Goal: Complete application form

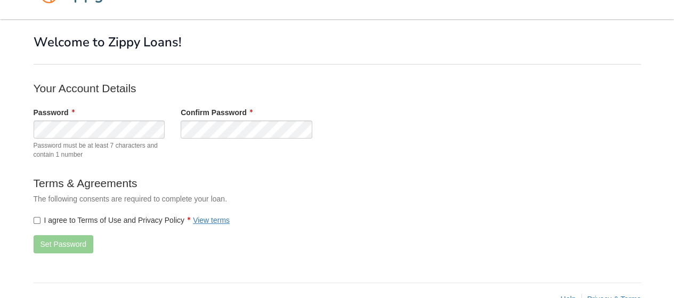
scroll to position [30, 0]
click at [50, 237] on button "Set Password" at bounding box center [64, 243] width 60 height 18
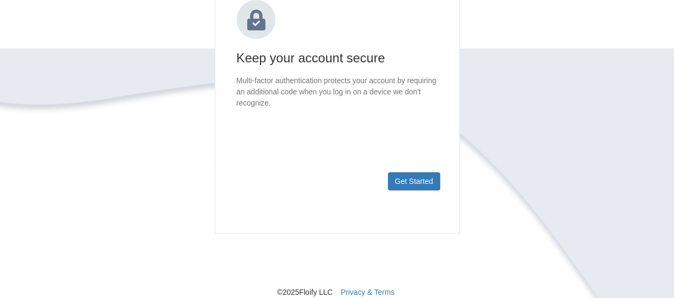
scroll to position [159, 0]
click at [420, 189] on button "Get Started" at bounding box center [414, 181] width 52 height 18
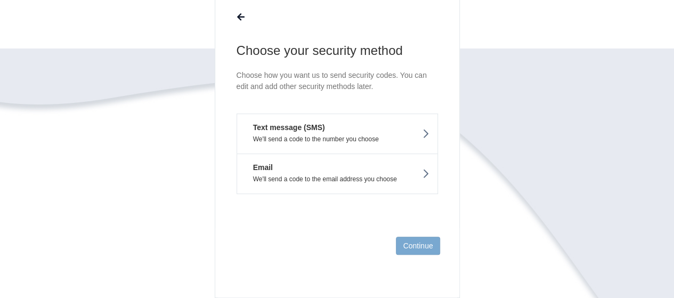
scroll to position [90, 0]
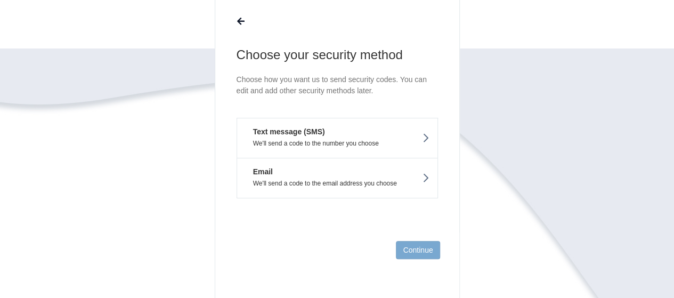
click at [390, 121] on button "Text message (SMS) We'll send a code to the number you choose" at bounding box center [336, 138] width 201 height 40
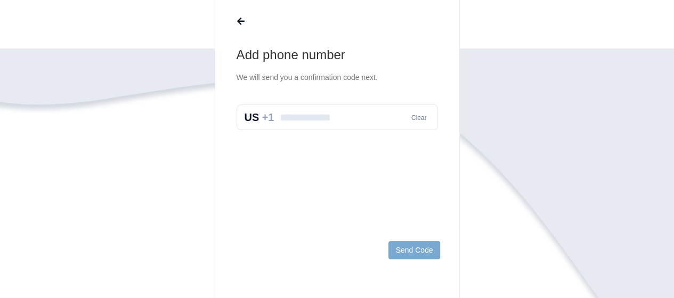
click at [372, 118] on input "text" at bounding box center [336, 117] width 201 height 26
type input "*"
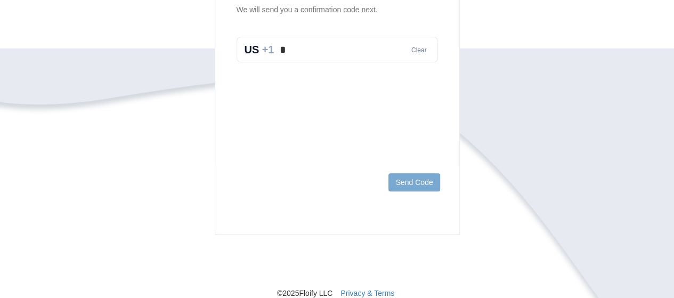
scroll to position [158, 0]
type input "**********"
click at [413, 181] on button "Send Code" at bounding box center [413, 182] width 51 height 18
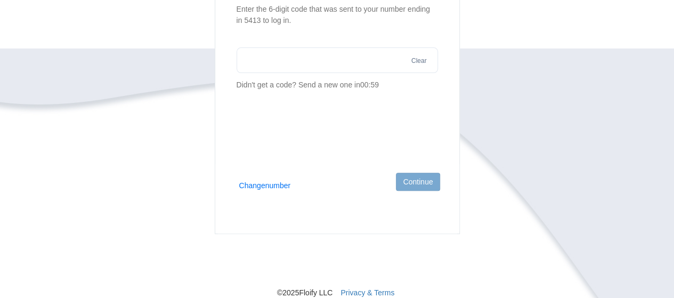
click at [365, 59] on input "text" at bounding box center [336, 60] width 201 height 26
type input "******"
click at [427, 179] on button "Continue" at bounding box center [418, 182] width 44 height 18
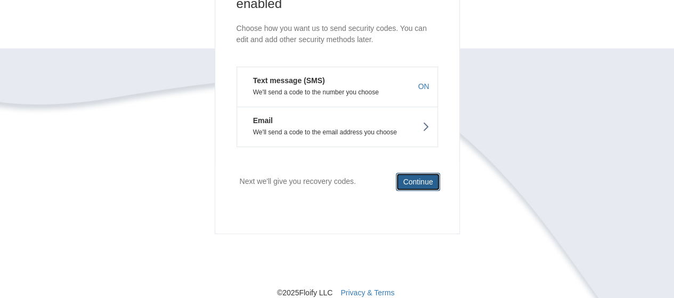
click at [423, 178] on button "Continue" at bounding box center [418, 182] width 44 height 18
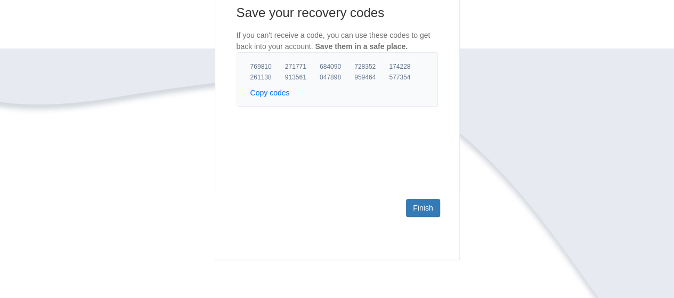
scroll to position [132, 0]
click at [417, 211] on link "Finish" at bounding box center [423, 208] width 34 height 18
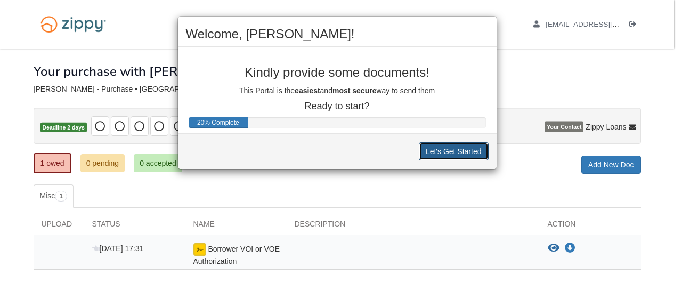
click at [457, 145] on button "Let's Get Started" at bounding box center [454, 151] width 70 height 18
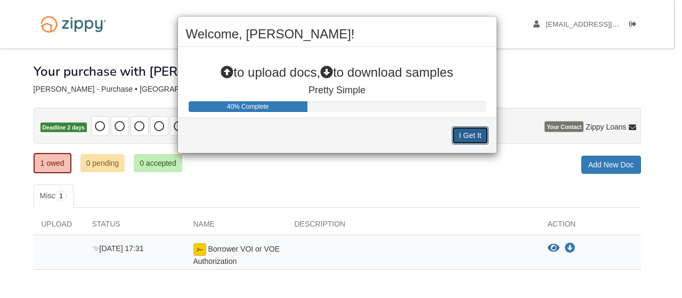
click at [459, 137] on button "I Get It" at bounding box center [470, 135] width 36 height 18
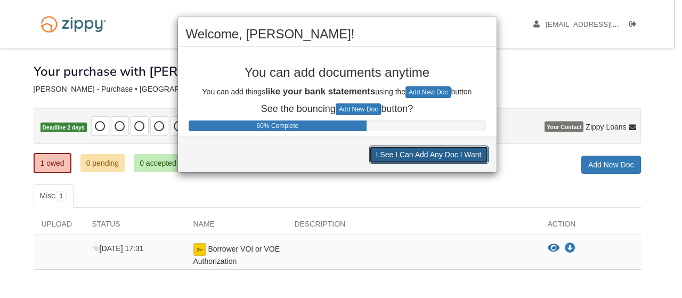
click at [460, 156] on button "I See I Can Add Any Doc I Want" at bounding box center [428, 154] width 119 height 18
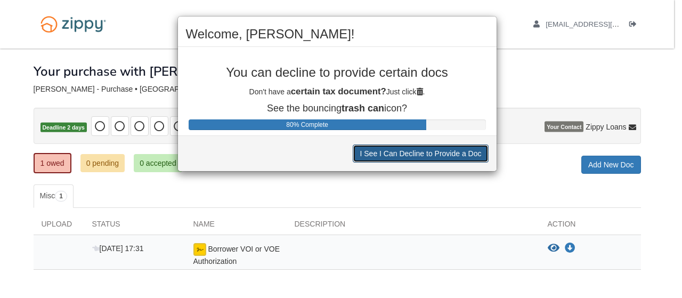
click at [460, 156] on button "I See I Can Decline to Provide a Doc" at bounding box center [420, 153] width 135 height 18
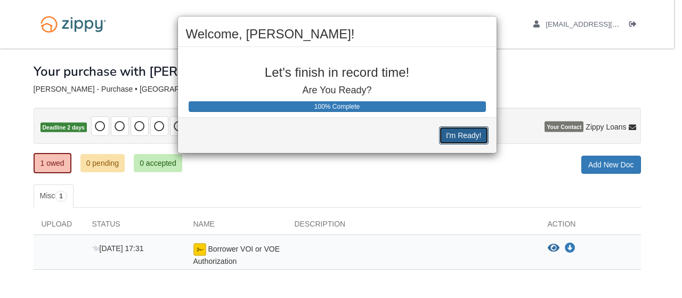
click at [472, 140] on button "I'm Ready!" at bounding box center [463, 135] width 49 height 18
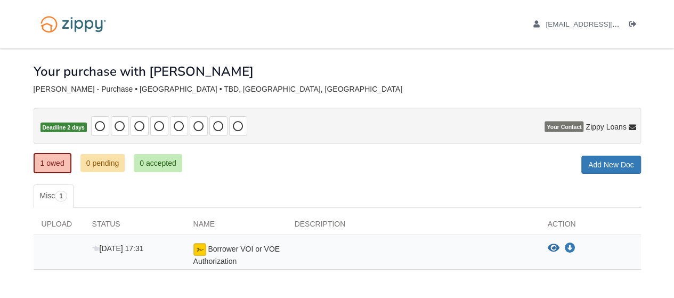
scroll to position [49, 0]
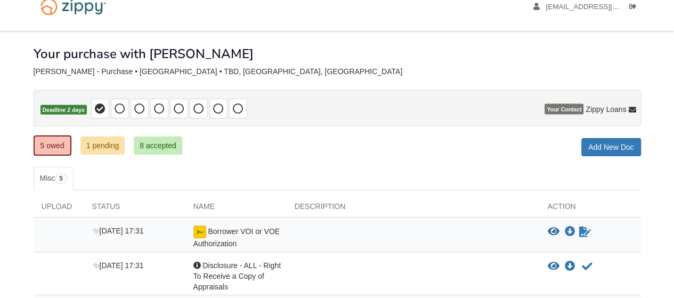
scroll to position [17, 0]
click at [111, 143] on link "1 pending" at bounding box center [102, 146] width 45 height 18
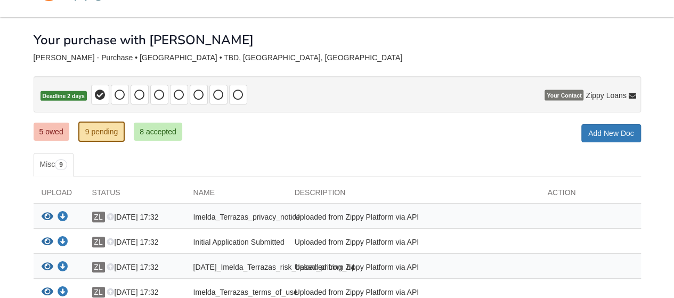
scroll to position [32, 0]
click at [59, 129] on link "5 owed" at bounding box center [52, 131] width 36 height 18
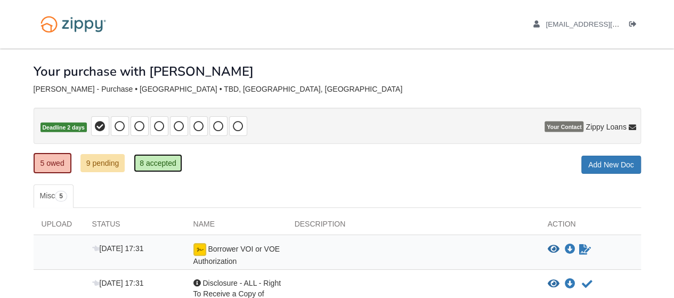
click at [149, 165] on link "8 accepted" at bounding box center [158, 163] width 48 height 18
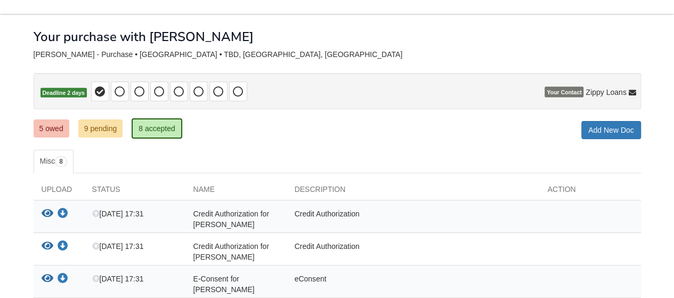
scroll to position [30, 0]
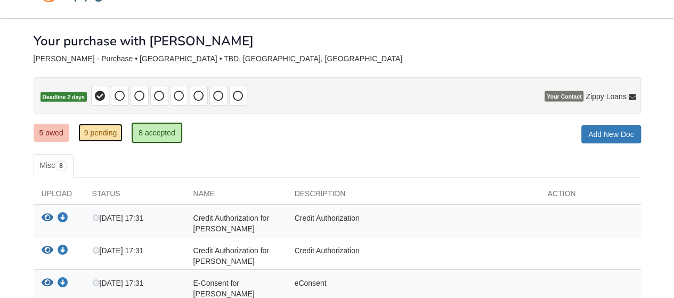
click at [109, 126] on link "9 pending" at bounding box center [100, 133] width 45 height 18
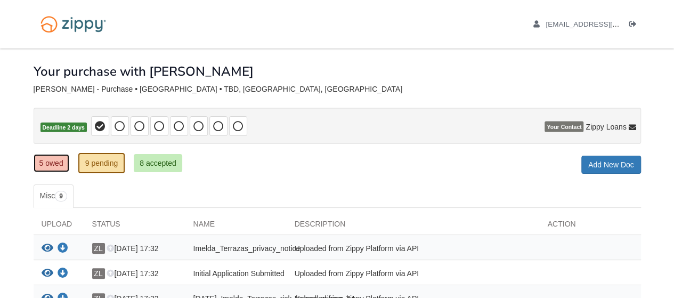
click at [47, 154] on link "5 owed" at bounding box center [52, 163] width 36 height 18
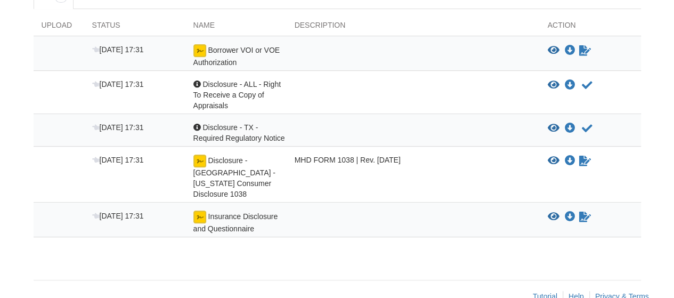
scroll to position [63, 0]
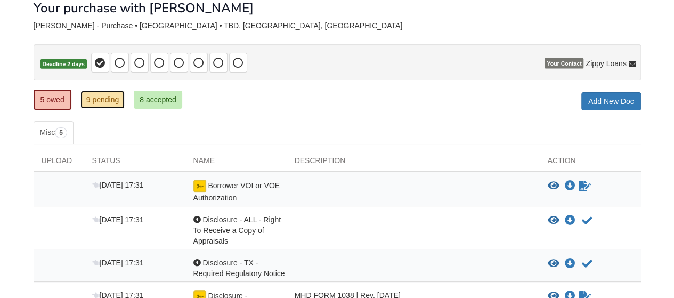
click at [105, 101] on link "9 pending" at bounding box center [102, 100] width 45 height 18
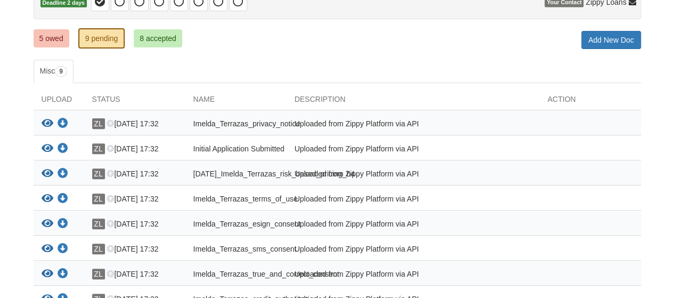
scroll to position [135, 0]
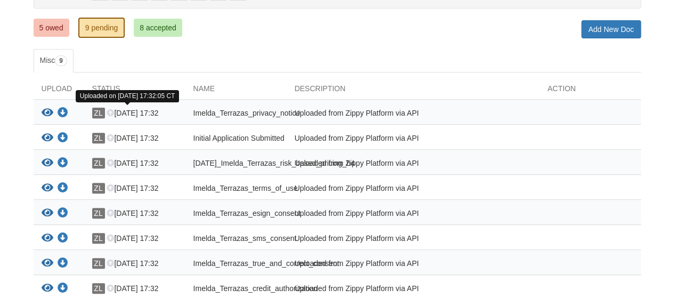
click at [111, 110] on icon at bounding box center [110, 113] width 7 height 7
click at [216, 116] on div "Imelda_Terrazas_privacy_notice" at bounding box center [235, 115] width 101 height 14
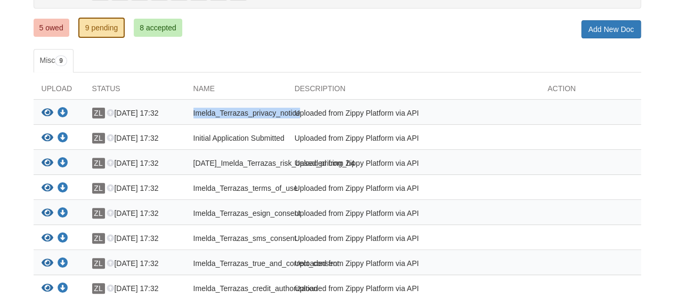
click at [216, 116] on div "Imelda_Terrazas_privacy_notice" at bounding box center [235, 115] width 101 height 14
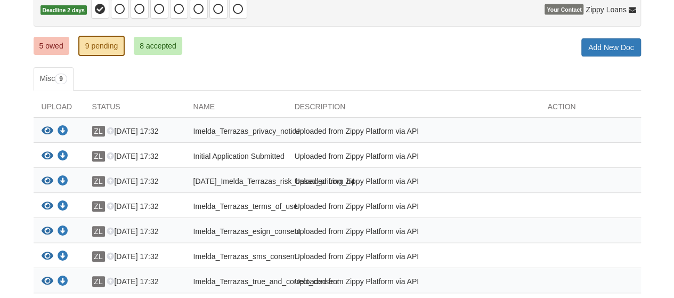
click at [181, 74] on ul "Misc 9" at bounding box center [337, 78] width 607 height 23
click at [59, 45] on link "5 owed" at bounding box center [52, 46] width 36 height 18
